Goal: Task Accomplishment & Management: Manage account settings

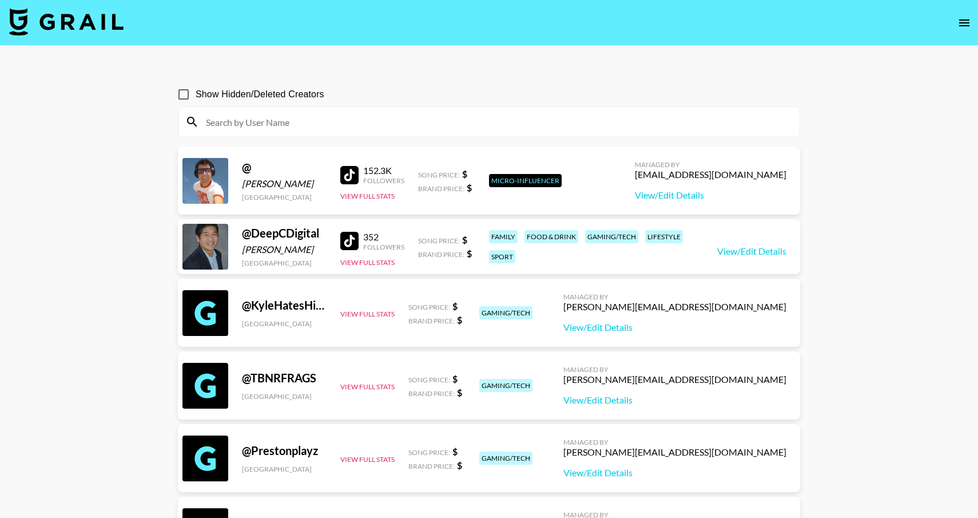
click at [407, 126] on input at bounding box center [496, 122] width 594 height 18
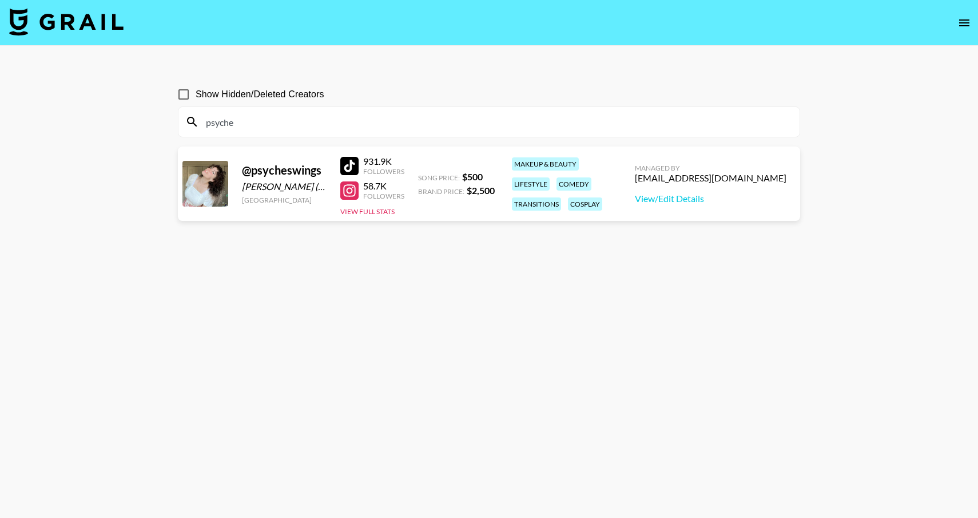
type input "psyche"
click at [275, 180] on div "@ psycheswings Seraphina Botero (I try to keep this private and go by Psyche Wi…" at bounding box center [284, 183] width 85 height 41
click at [275, 175] on div "@ psycheswings" at bounding box center [284, 170] width 85 height 14
click at [348, 190] on div at bounding box center [349, 190] width 18 height 18
click at [256, 187] on div "[PERSON_NAME] (I try to keep this private and go by Psyche Wings whenever possi…" at bounding box center [284, 186] width 85 height 11
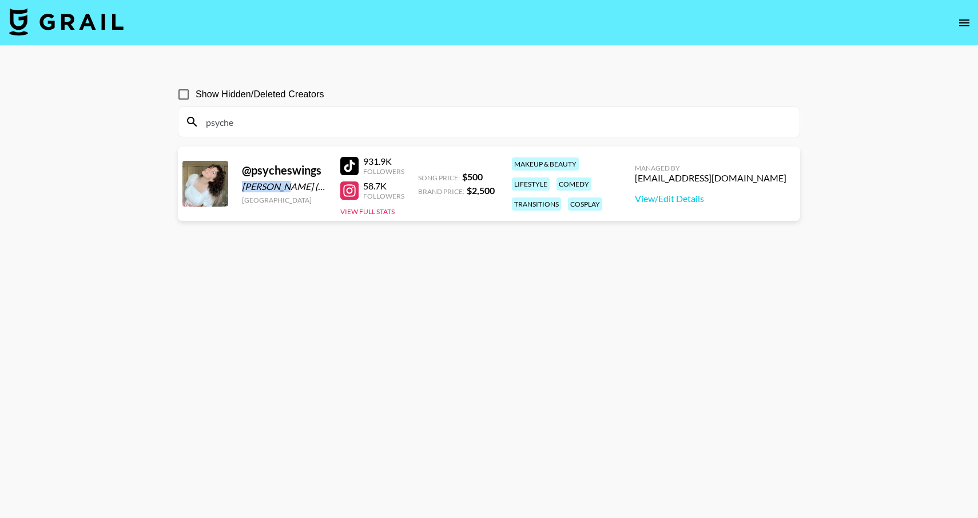
click at [256, 187] on div "[PERSON_NAME] (I try to keep this private and go by Psyche Wings whenever possi…" at bounding box center [284, 186] width 85 height 11
copy div "Seraphina"
click at [301, 188] on div "[PERSON_NAME] (I try to keep this private and go by Psyche Wings whenever possi…" at bounding box center [284, 186] width 85 height 11
click at [697, 200] on link "View/Edit Details" at bounding box center [711, 198] width 152 height 11
click at [705, 199] on link "View/Edit Details" at bounding box center [711, 198] width 152 height 11
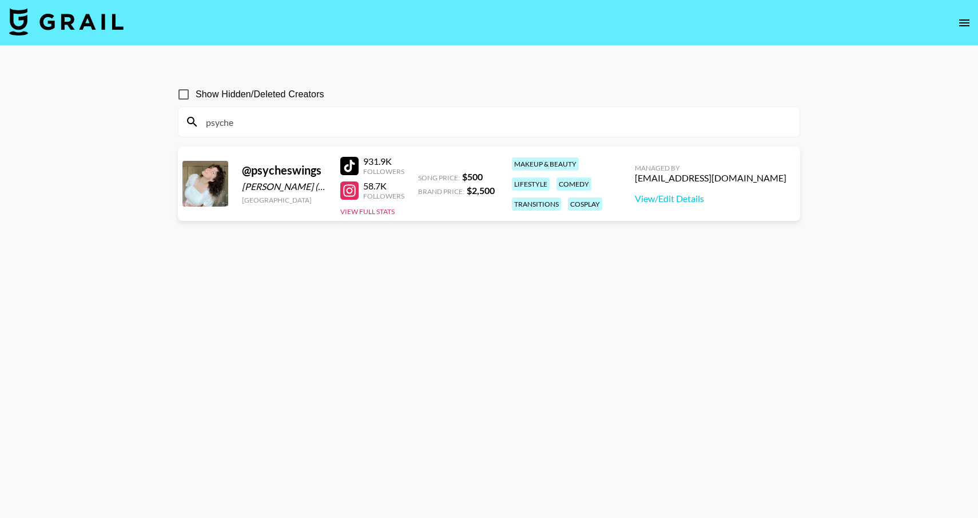
click at [355, 167] on div at bounding box center [349, 166] width 18 height 18
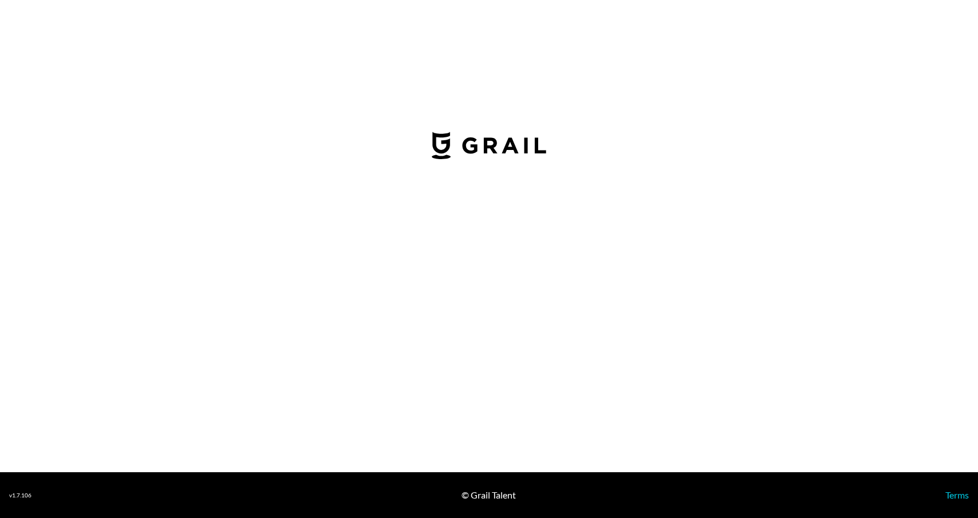
select select "USD"
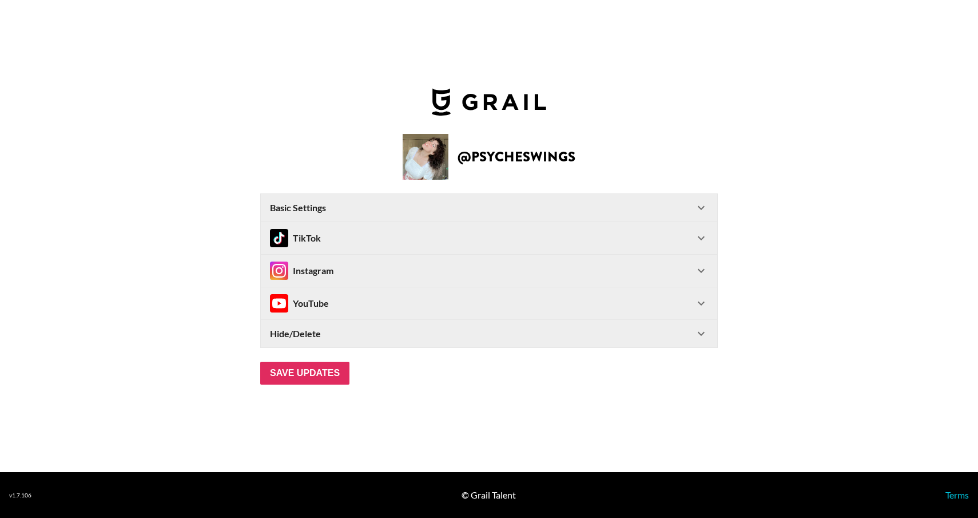
click at [699, 209] on icon at bounding box center [702, 208] width 14 height 14
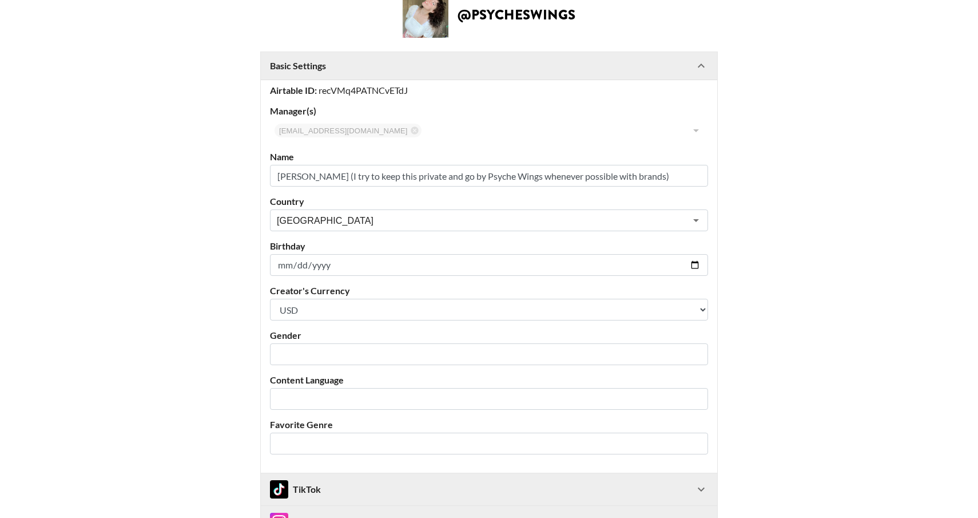
scroll to position [74, 0]
click at [298, 175] on input "[PERSON_NAME] (I try to keep this private and go by Psyche Wings whenever possi…" at bounding box center [489, 174] width 438 height 22
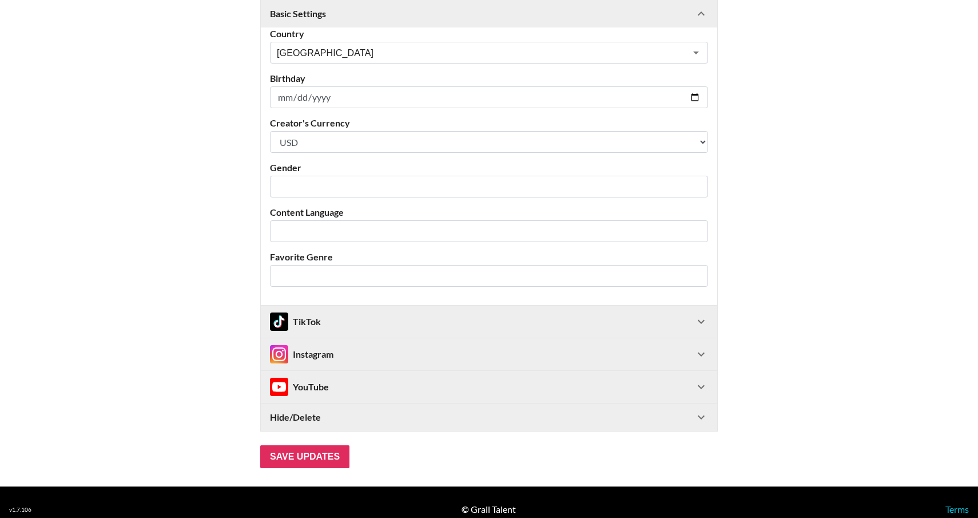
scroll to position [254, 0]
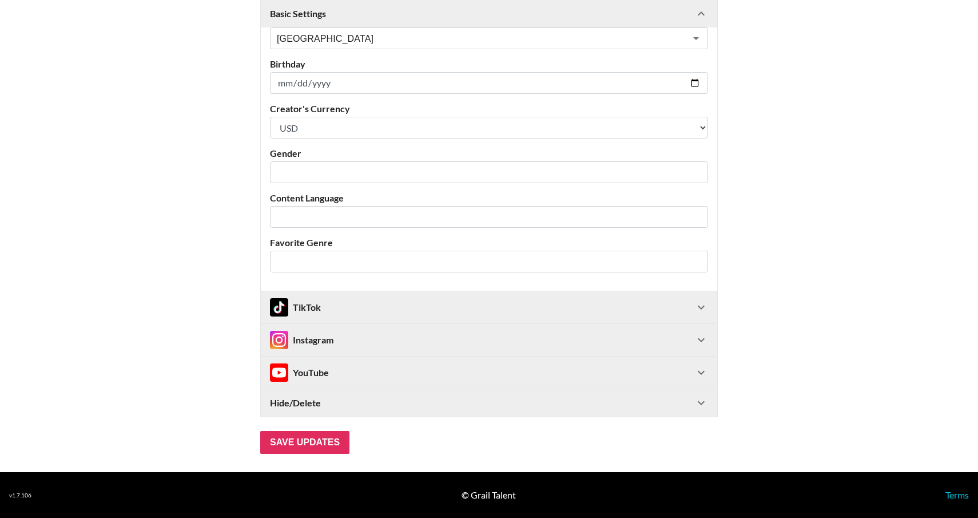
click at [669, 305] on div "TikTok" at bounding box center [482, 307] width 425 height 18
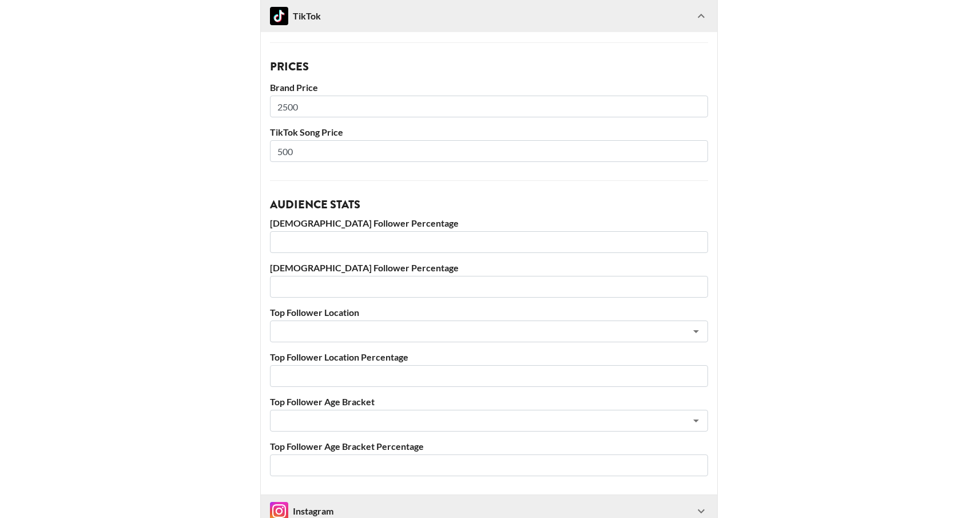
scroll to position [615, 0]
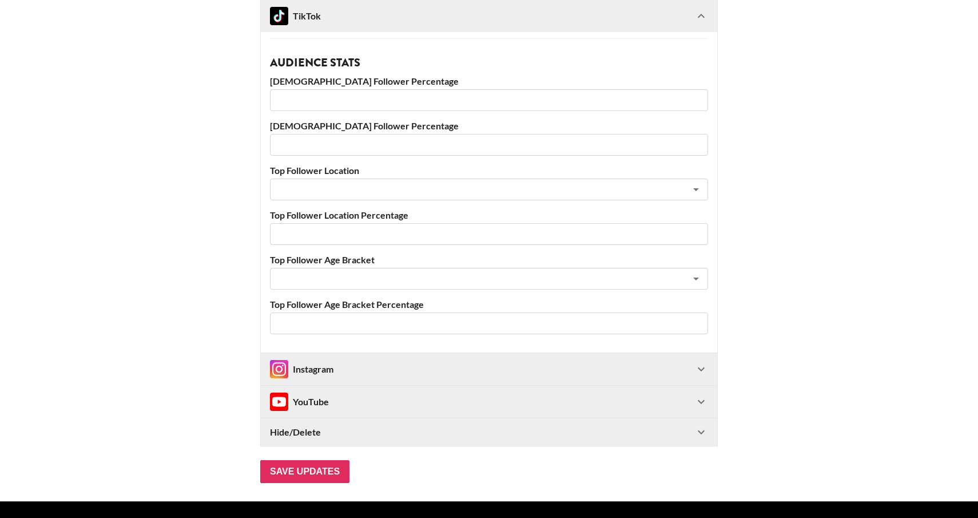
click at [642, 367] on div "Instagram" at bounding box center [482, 369] width 425 height 18
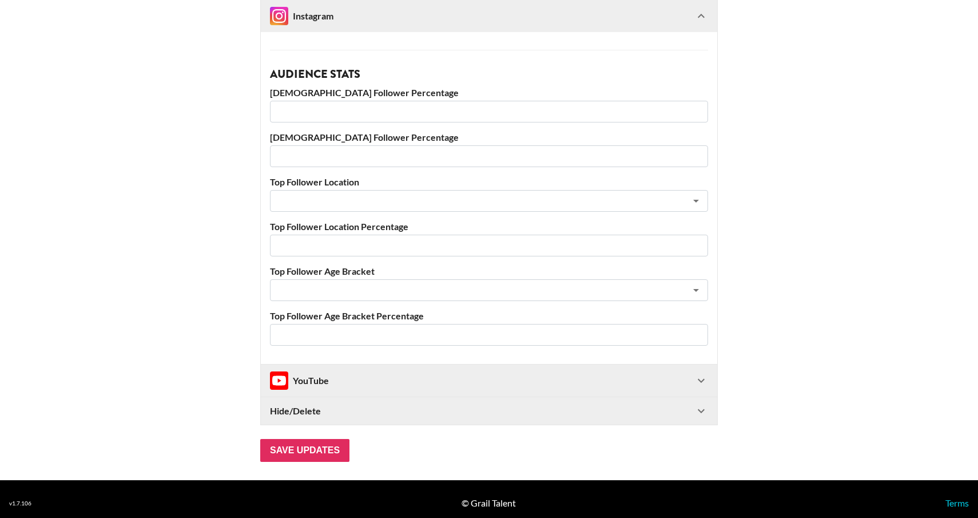
click at [662, 376] on div "YouTube" at bounding box center [482, 380] width 425 height 18
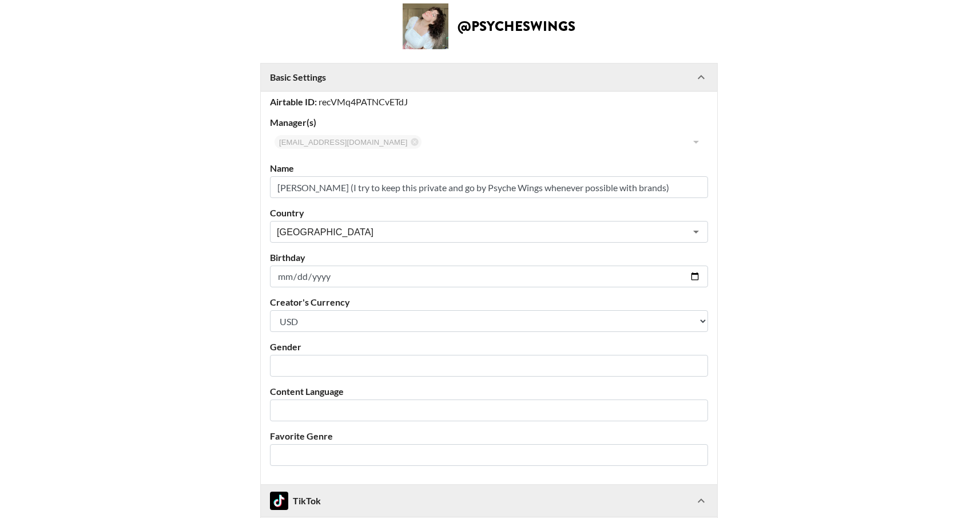
scroll to position [0, 0]
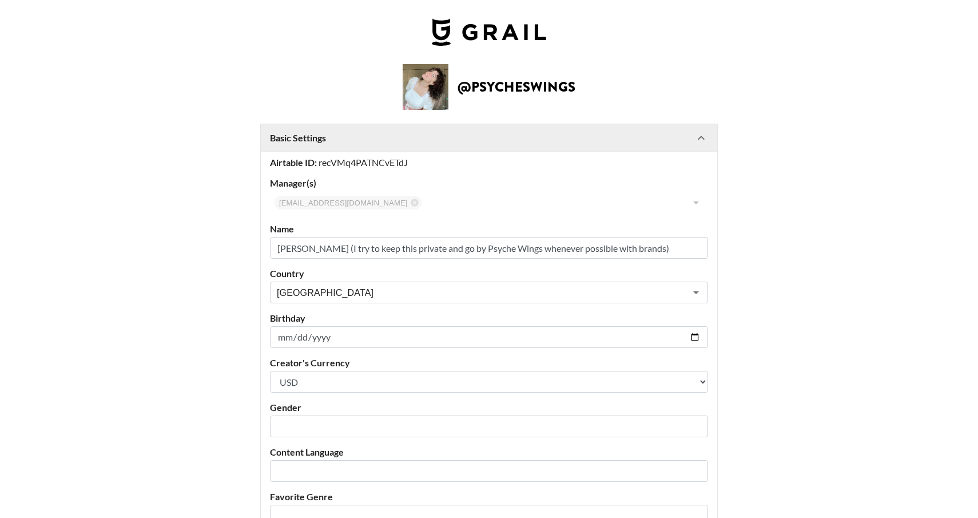
click at [326, 252] on input "[PERSON_NAME] (I try to keep this private and go by Psyche Wings whenever possi…" at bounding box center [489, 248] width 438 height 22
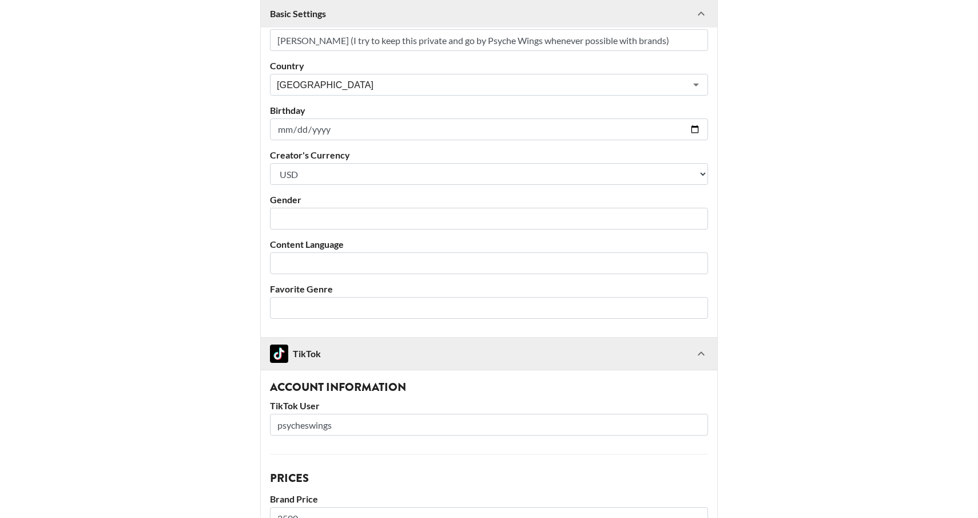
scroll to position [209, 0]
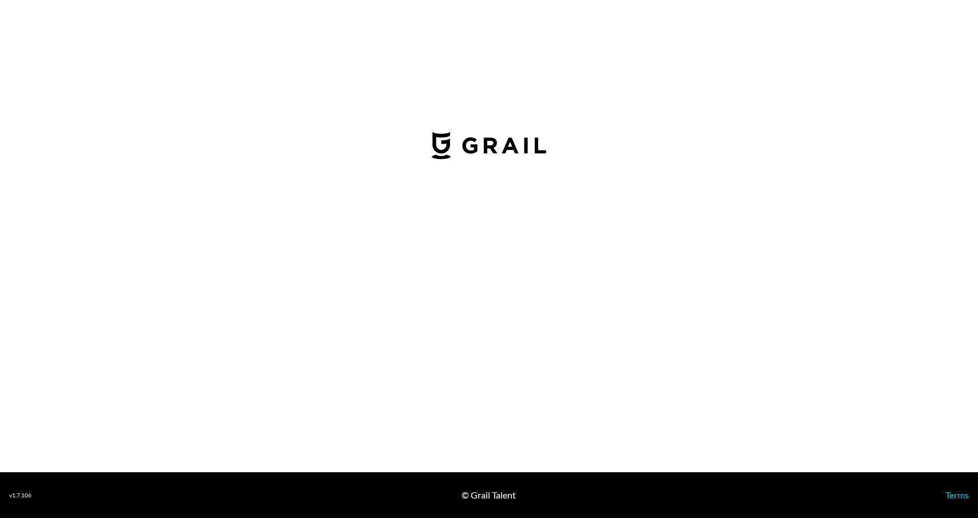
select select "USD"
